Goal: Information Seeking & Learning: Learn about a topic

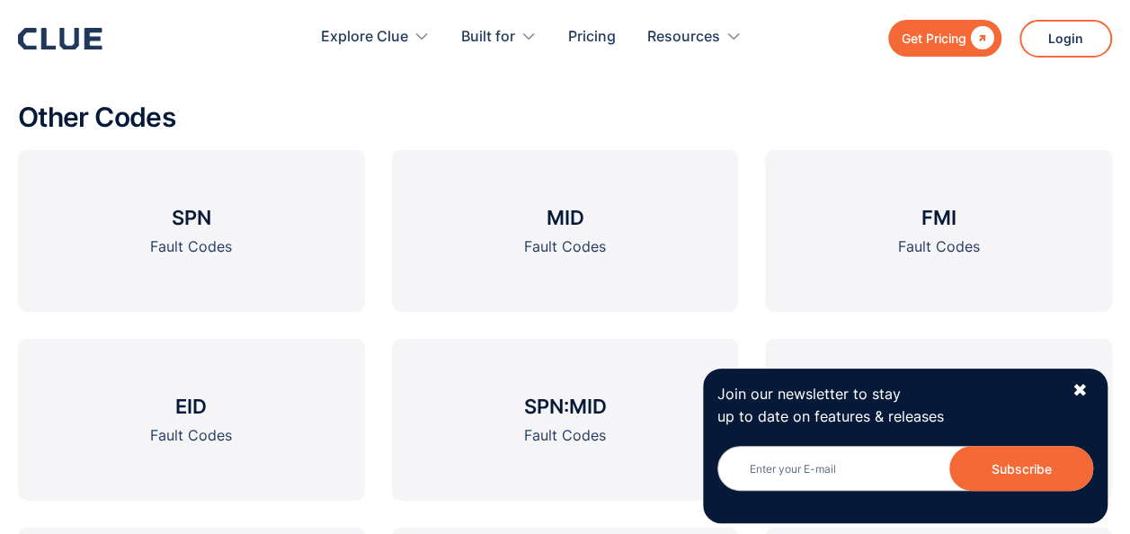
scroll to position [2036, 0]
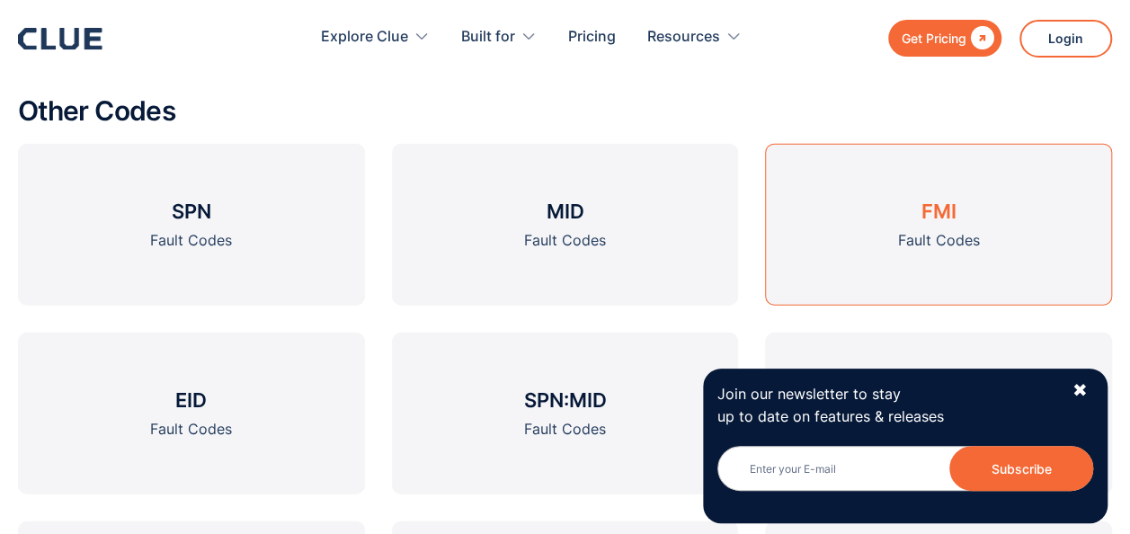
click at [967, 229] on div "Fault Codes" at bounding box center [939, 240] width 82 height 22
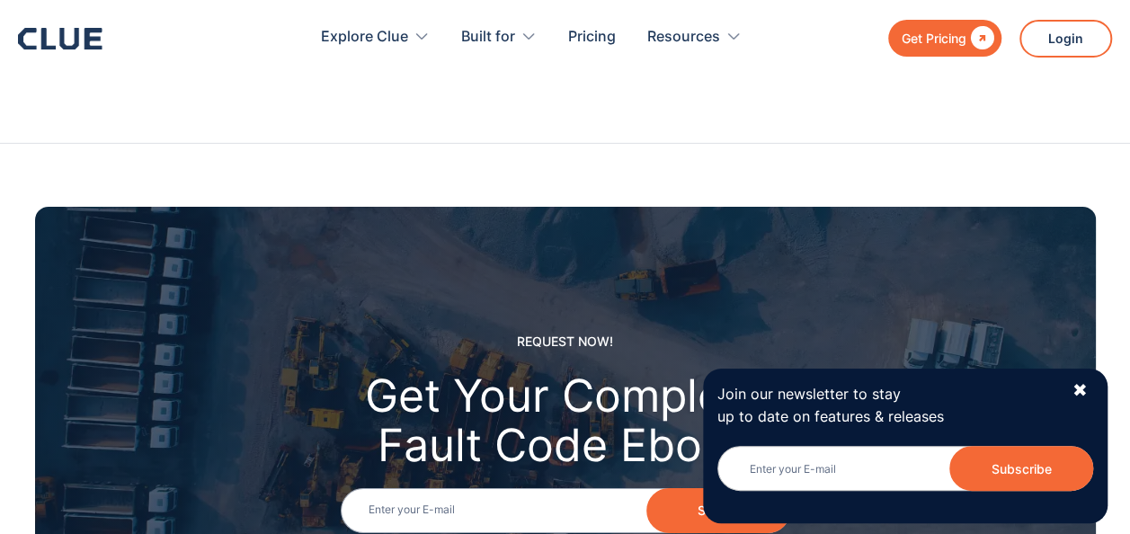
scroll to position [2036, 0]
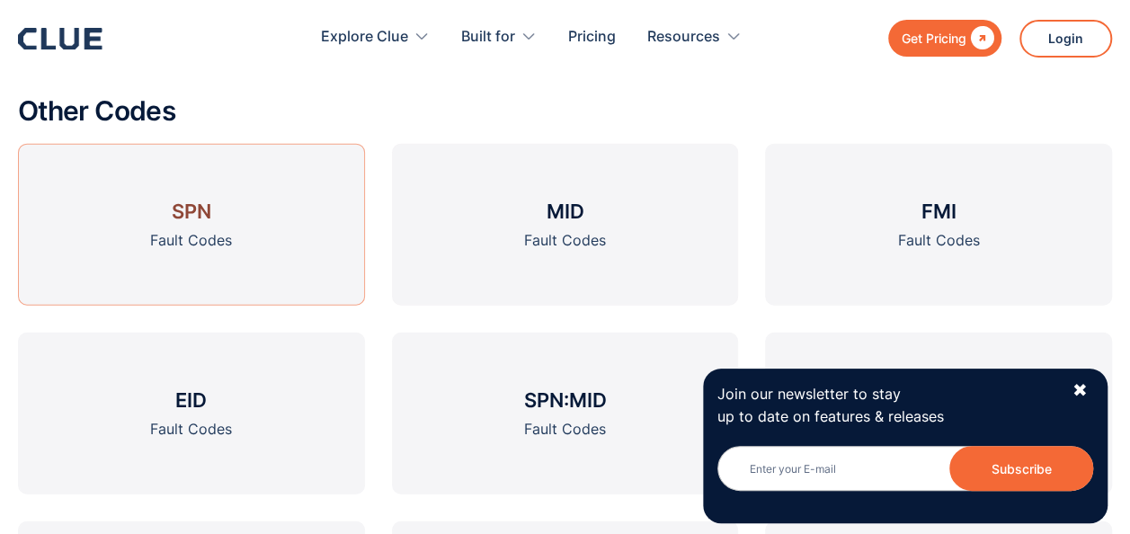
click at [220, 229] on div "Fault Codes" at bounding box center [191, 240] width 82 height 22
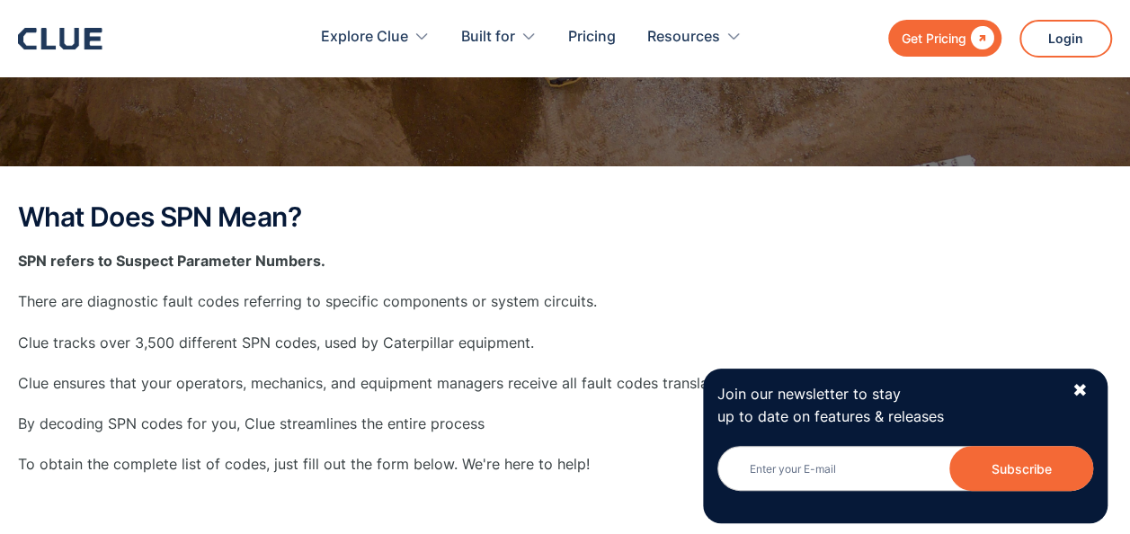
scroll to position [135, 0]
